Goal: Task Accomplishment & Management: Use online tool/utility

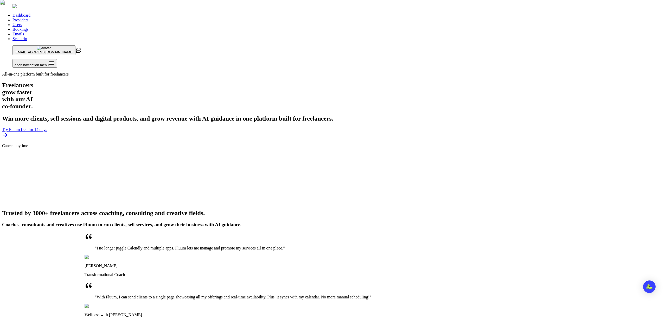
click at [28, 18] on link "Providers" at bounding box center [20, 20] width 16 height 4
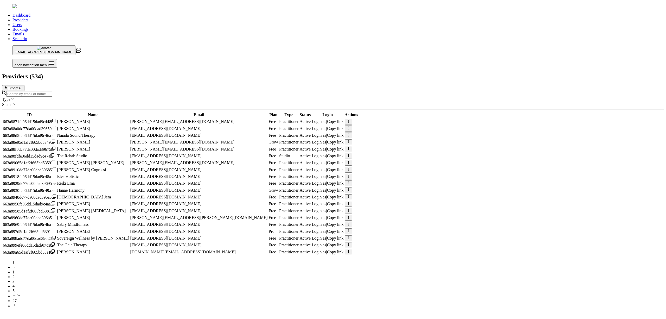
click at [52, 91] on input "Search by email or name" at bounding box center [29, 93] width 46 height 5
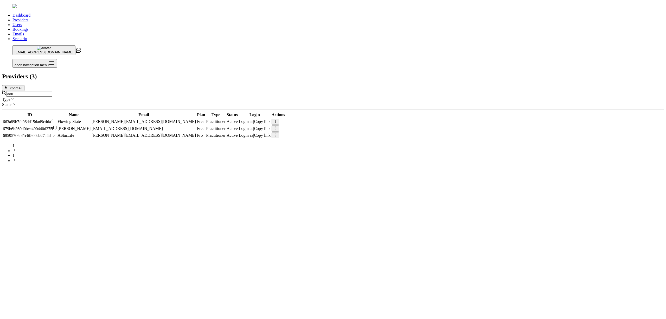
type input "adri"
click at [271, 133] on span "Copy link" at bounding box center [262, 135] width 17 height 4
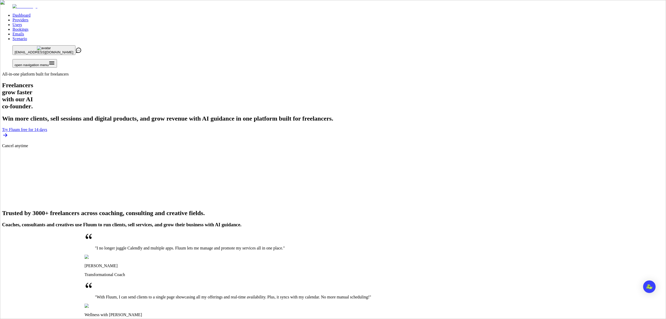
click at [28, 18] on link "Providers" at bounding box center [20, 20] width 16 height 4
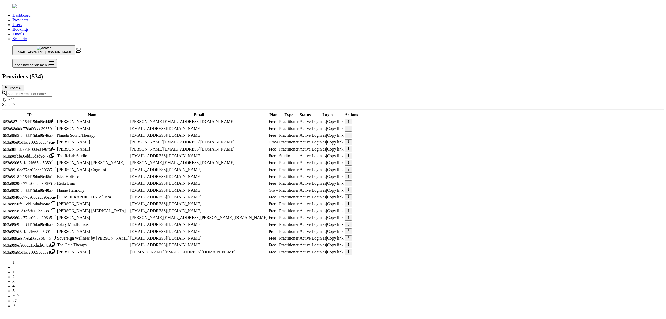
click at [52, 91] on input "Search by email or name" at bounding box center [29, 93] width 46 height 5
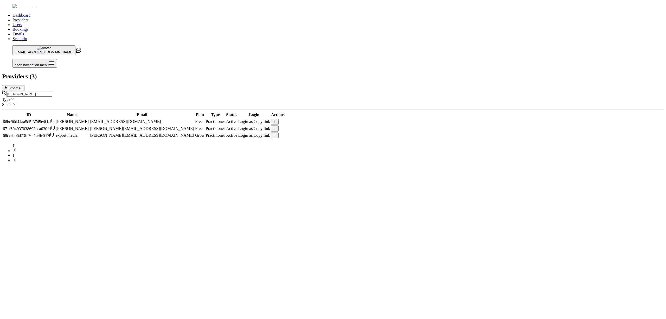
type input "david"
click at [253, 133] on span "Login as" at bounding box center [245, 135] width 15 height 4
click at [270, 133] on span "Copy link" at bounding box center [262, 135] width 17 height 4
